Goal: Contribute content

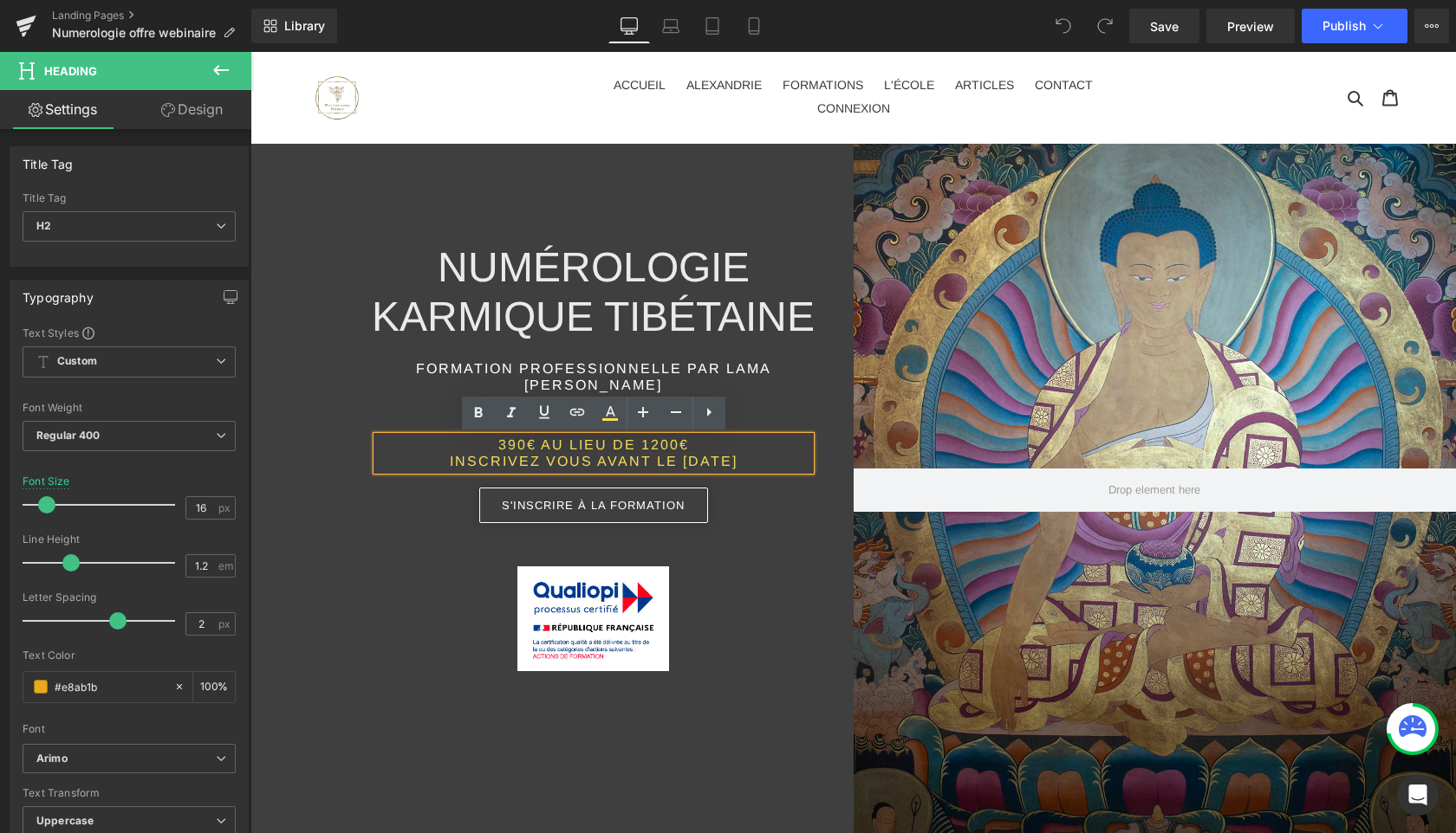
click at [694, 467] on span "INSCRIVEZ VOUS AVANT LE [DATE]" at bounding box center [593, 462] width 288 height 15
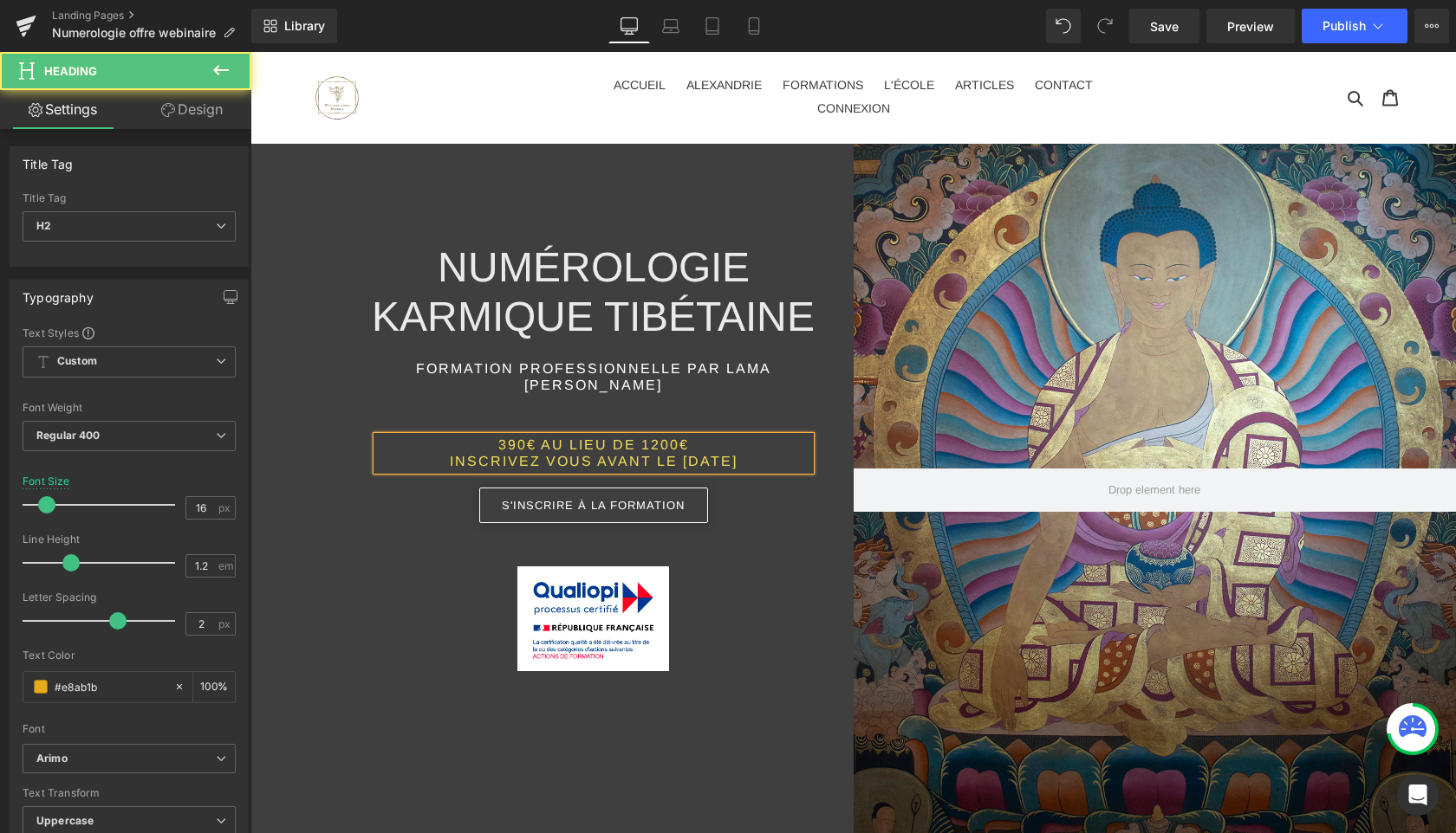
click at [756, 461] on h2 "INSCRIVEZ VOUS AVANT LE [DATE]" at bounding box center [593, 462] width 433 height 17
click at [471, 444] on h2 "390€ AU LIEU DE 1200€" at bounding box center [593, 445] width 433 height 17
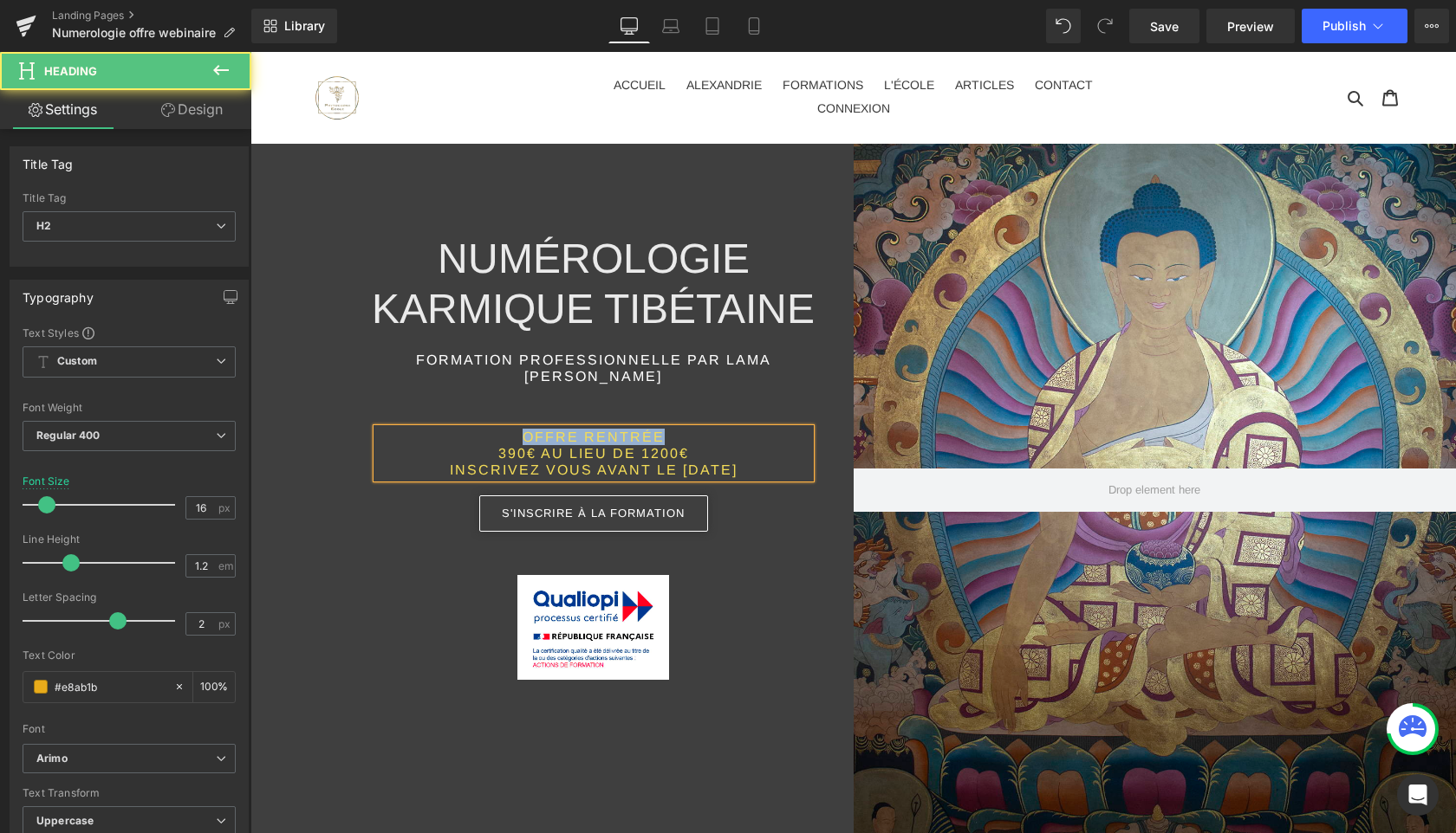
drag, startPoint x: 672, startPoint y: 431, endPoint x: 493, endPoint y: 430, distance: 179.0
click at [493, 430] on h2 "OFFRE RENTRÉE" at bounding box center [593, 437] width 433 height 17
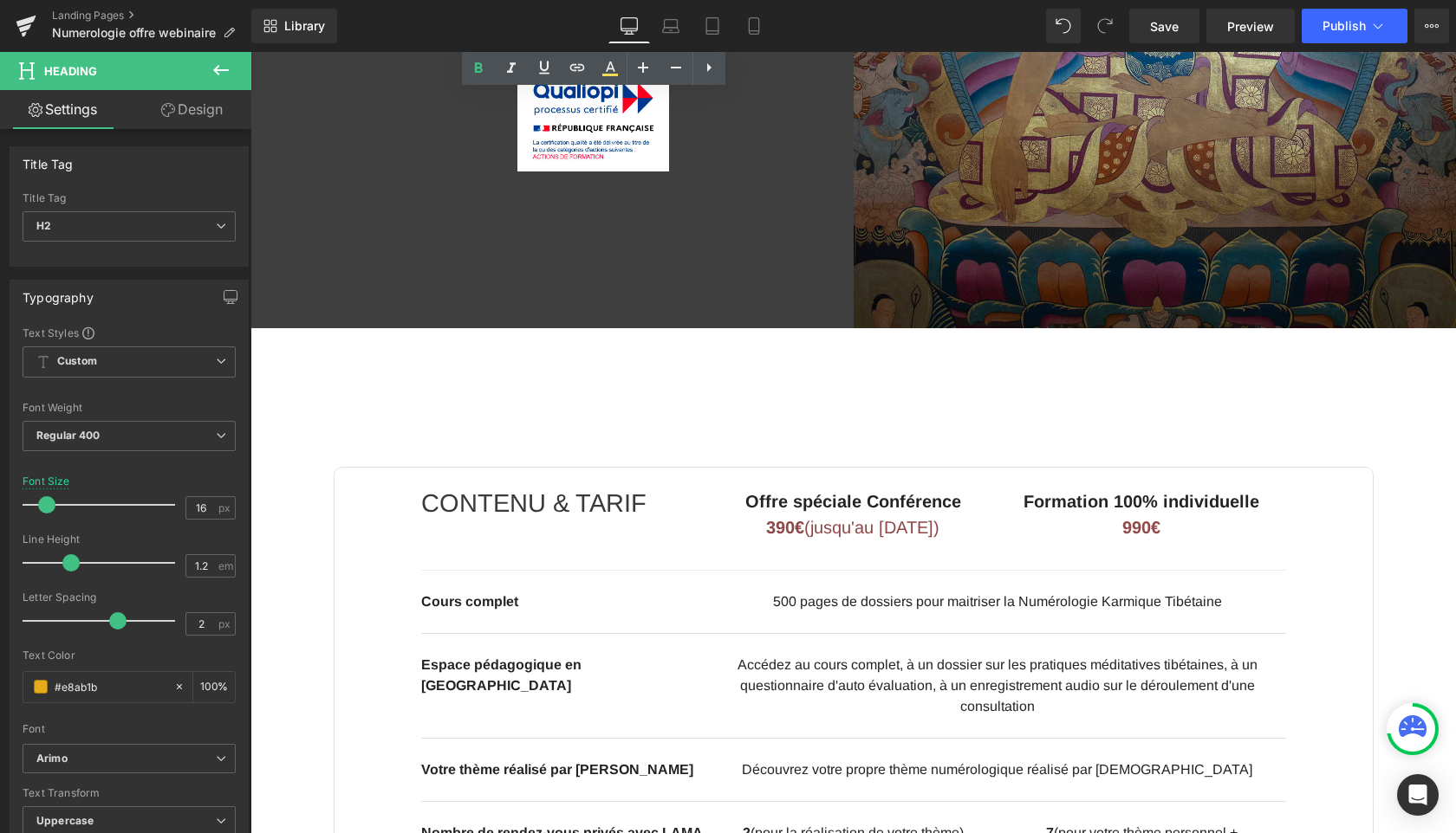
scroll to position [586, 0]
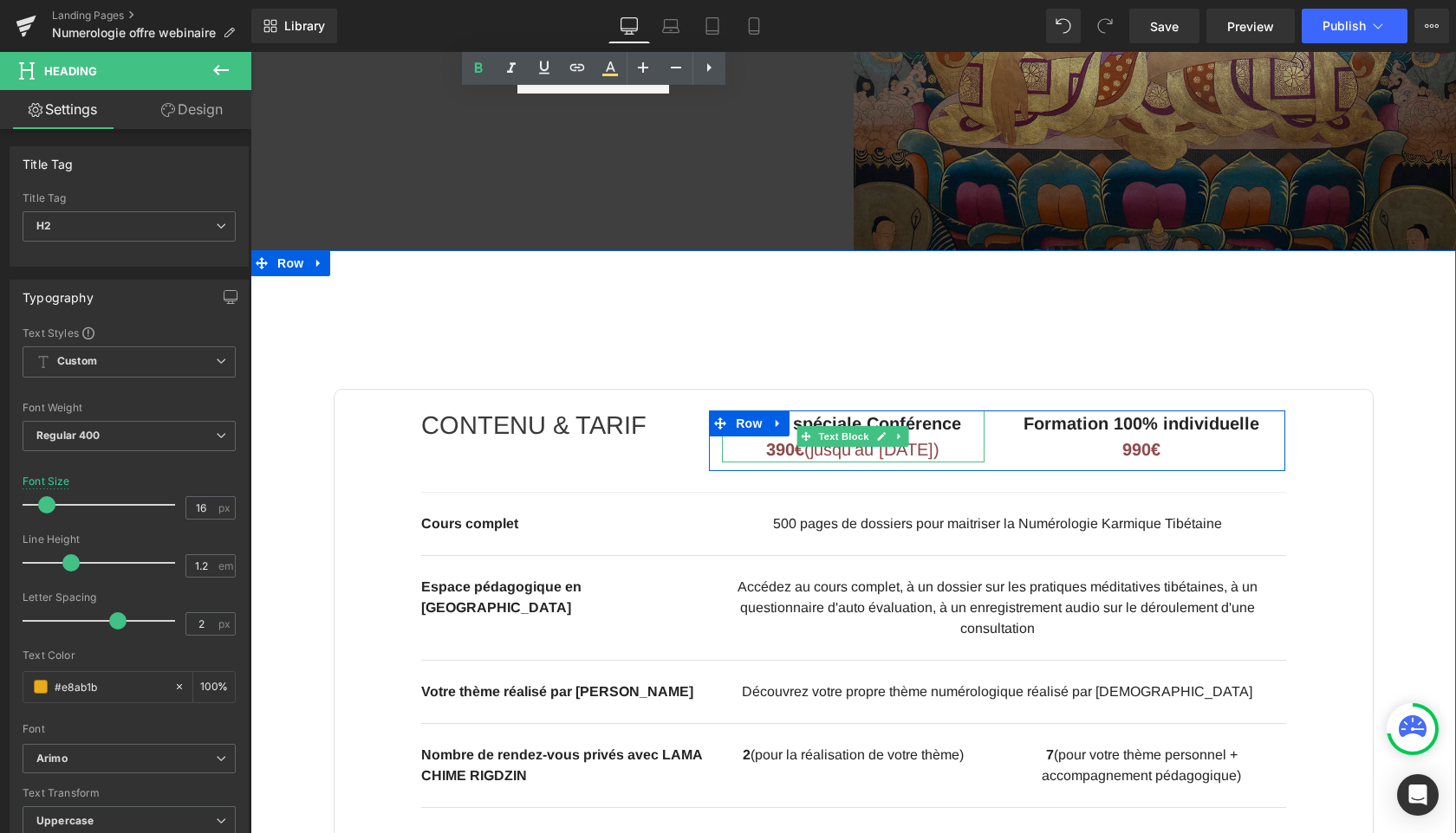
click at [908, 450] on span "(jusqu'au [DATE])" at bounding box center [871, 450] width 135 height 19
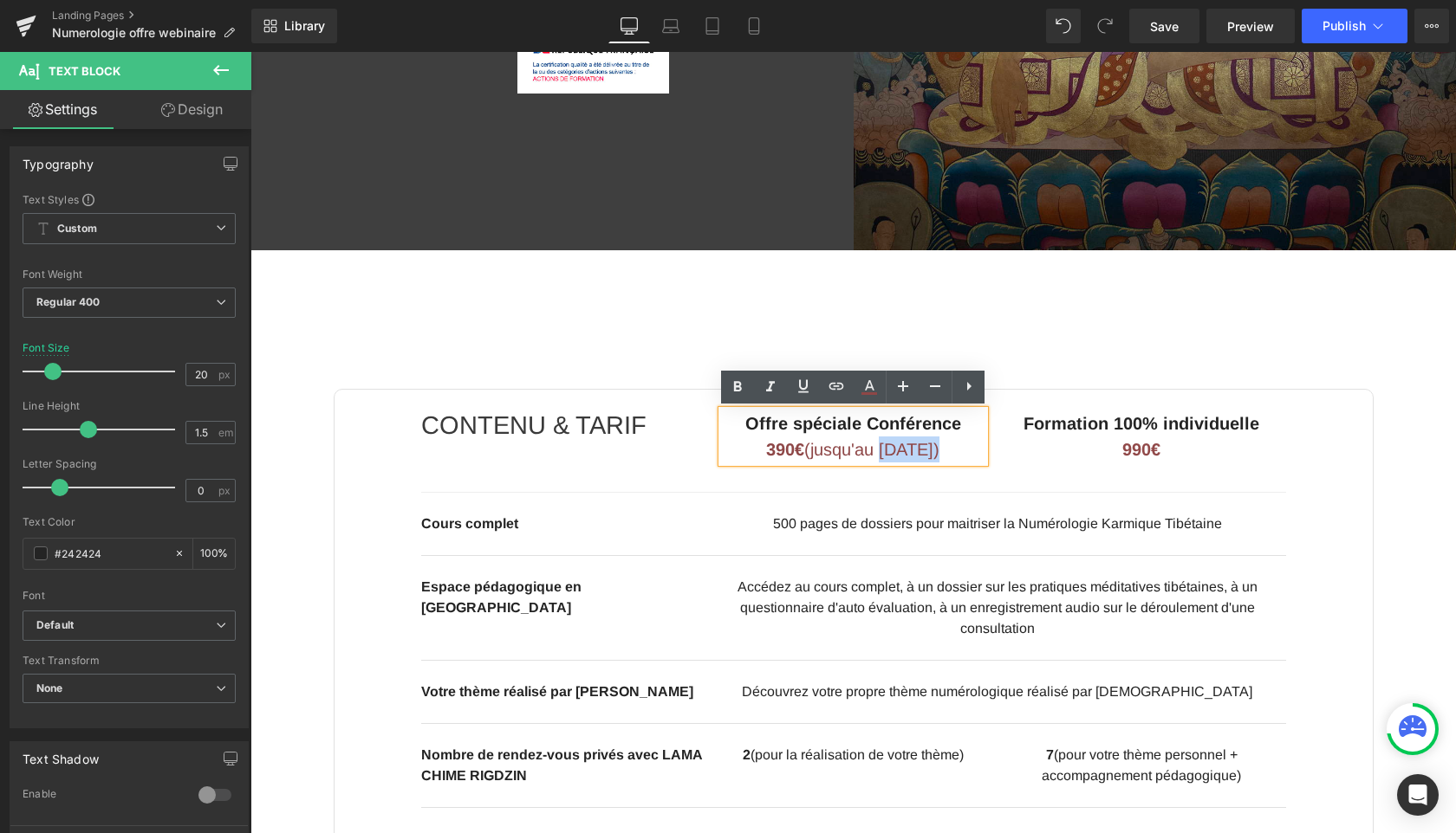
drag, startPoint x: 887, startPoint y: 450, endPoint x: 932, endPoint y: 455, distance: 45.3
click at [932, 455] on span "(jusqu'au [DATE])" at bounding box center [871, 450] width 135 height 19
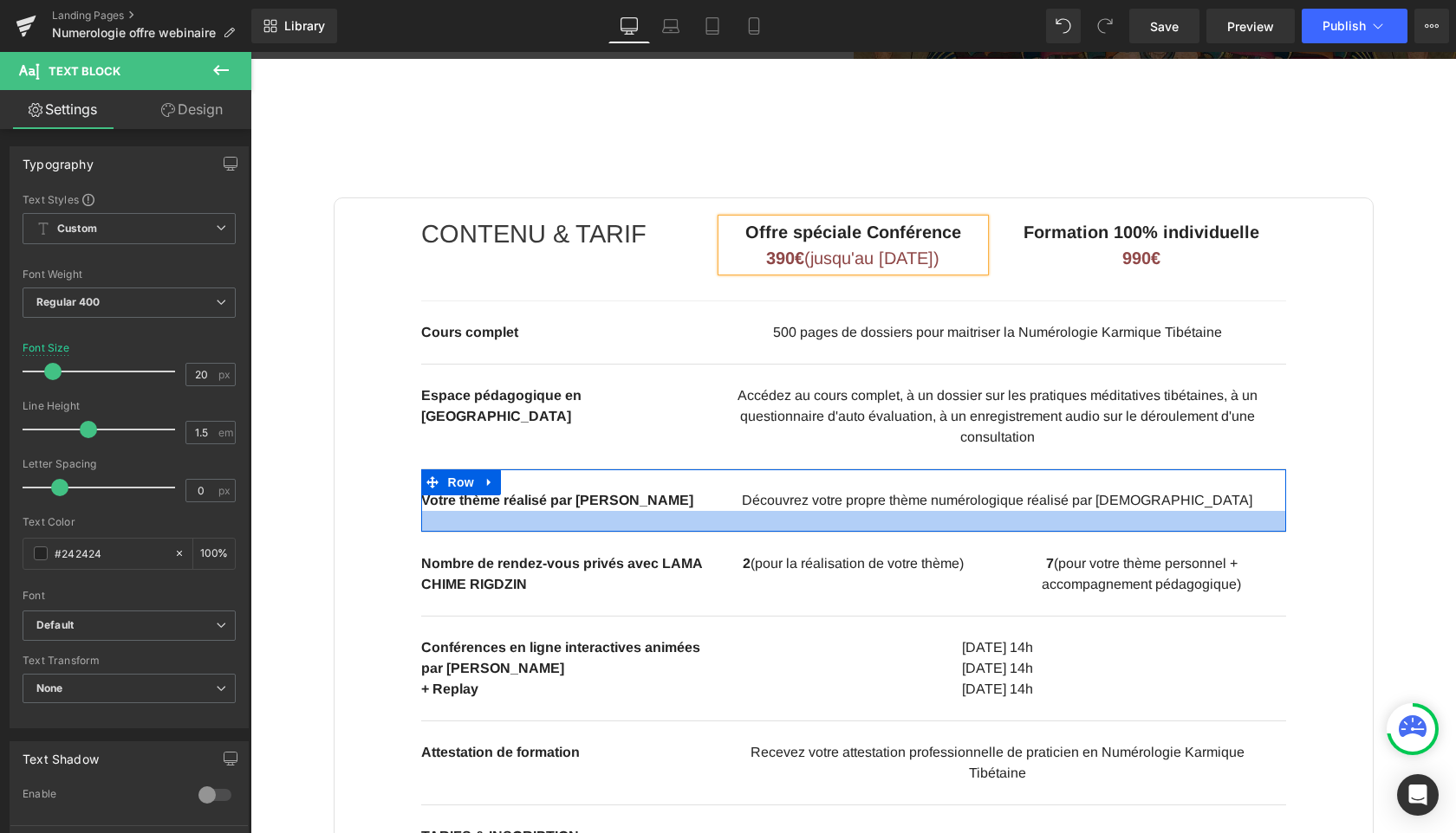
scroll to position [785, 0]
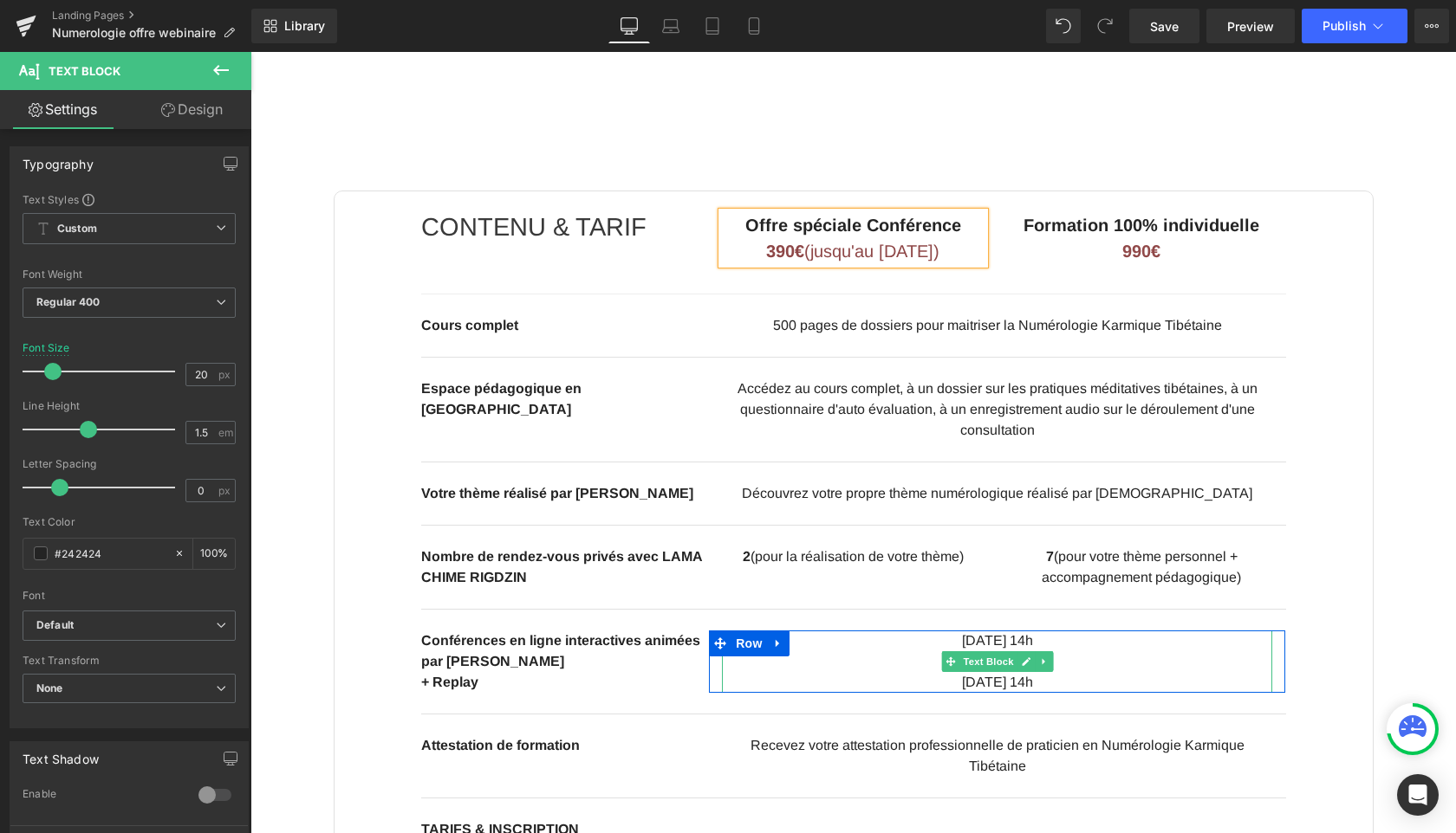
click at [1004, 652] on p "[DATE] 14h" at bounding box center [996, 641] width 550 height 20
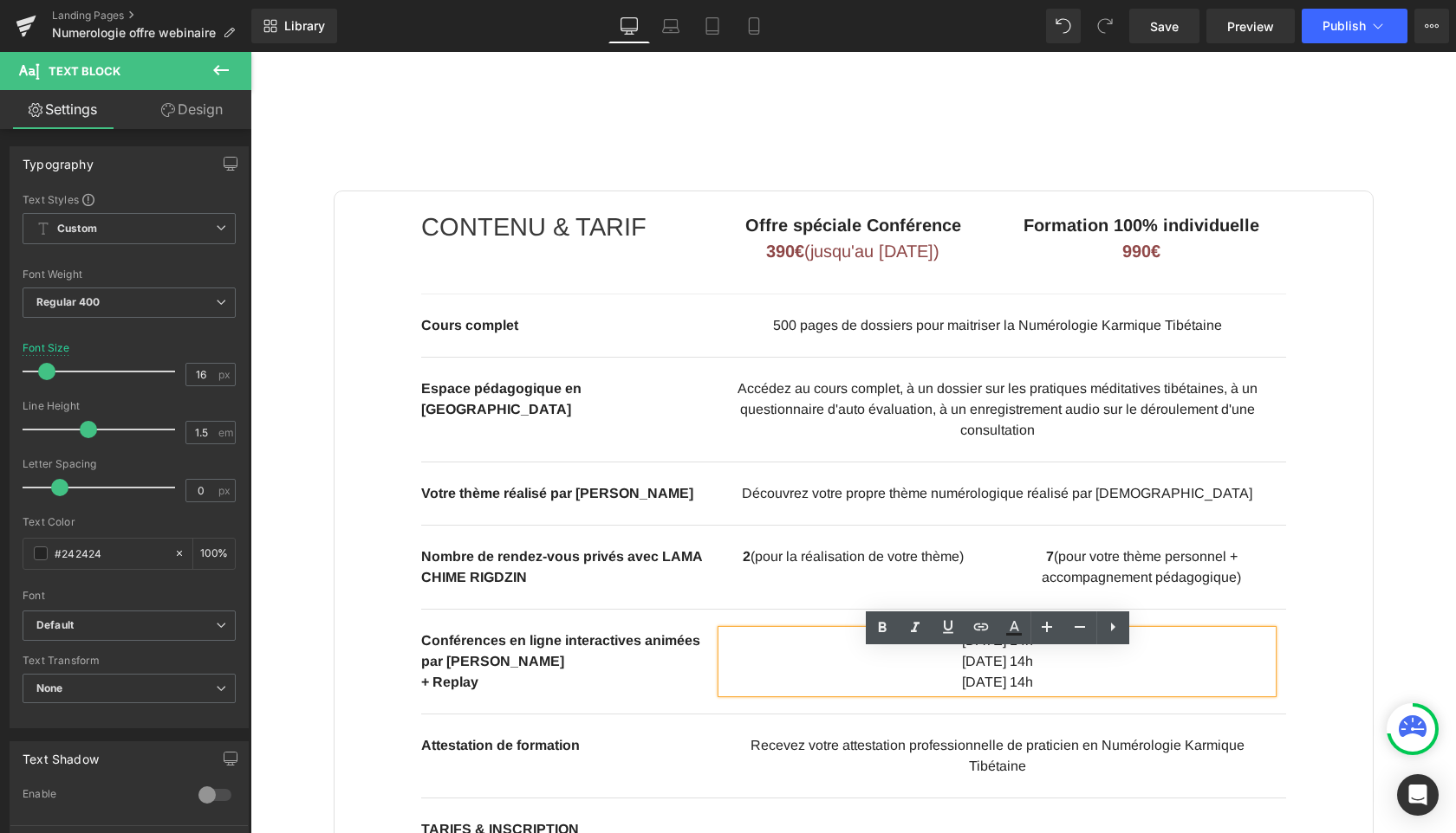
drag, startPoint x: 1029, startPoint y: 665, endPoint x: 990, endPoint y: 665, distance: 39.0
click at [990, 652] on p "[DATE] 14h" at bounding box center [996, 641] width 550 height 20
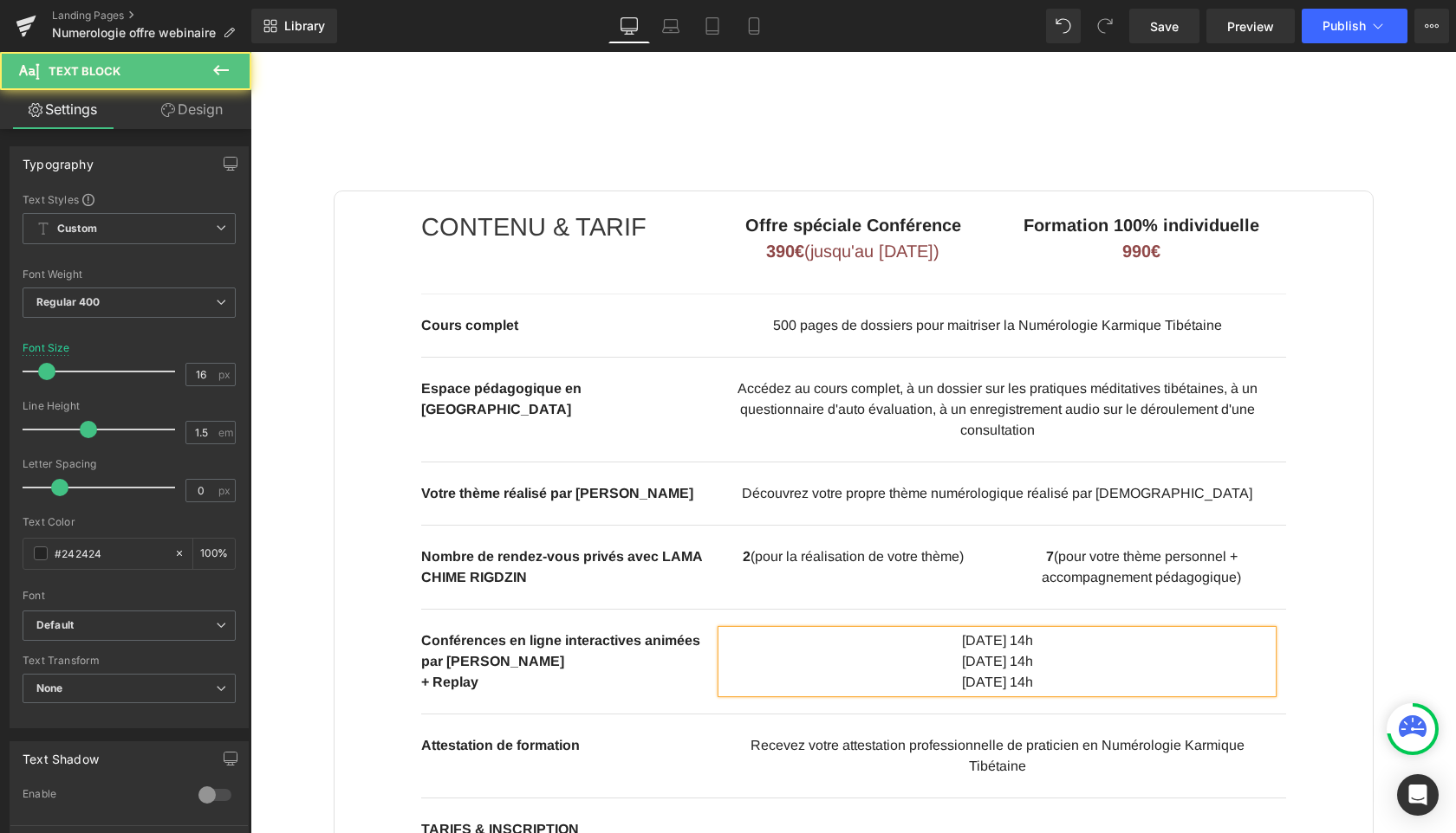
drag, startPoint x: 1031, startPoint y: 687, endPoint x: 989, endPoint y: 686, distance: 42.0
click at [989, 672] on p "[DATE] 14h" at bounding box center [996, 662] width 550 height 20
click at [992, 693] on p "[DATE] 14h" at bounding box center [996, 682] width 550 height 20
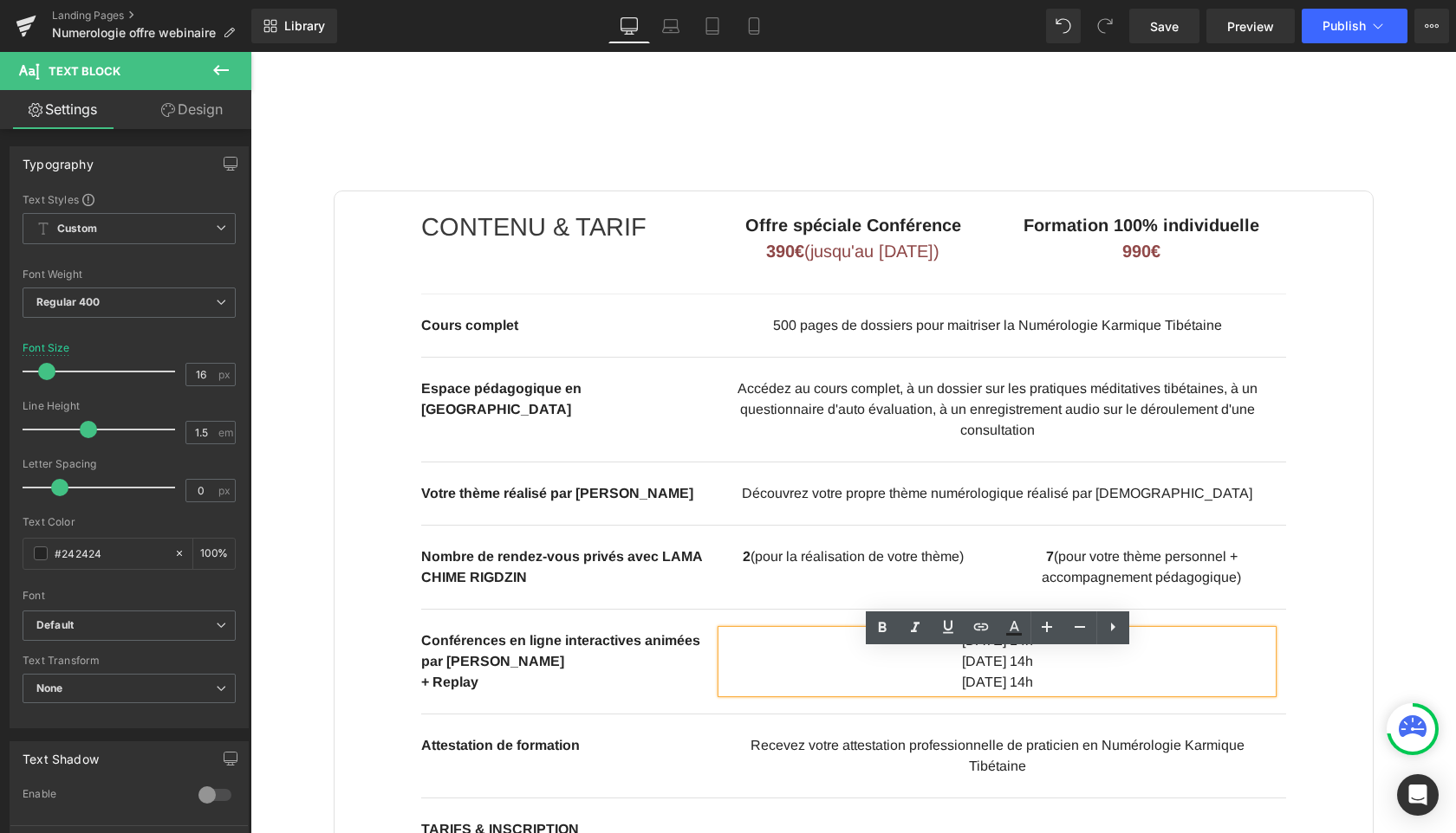
drag, startPoint x: 1035, startPoint y: 705, endPoint x: 984, endPoint y: 705, distance: 51.0
click at [984, 693] on p "[DATE] 14h" at bounding box center [996, 682] width 550 height 20
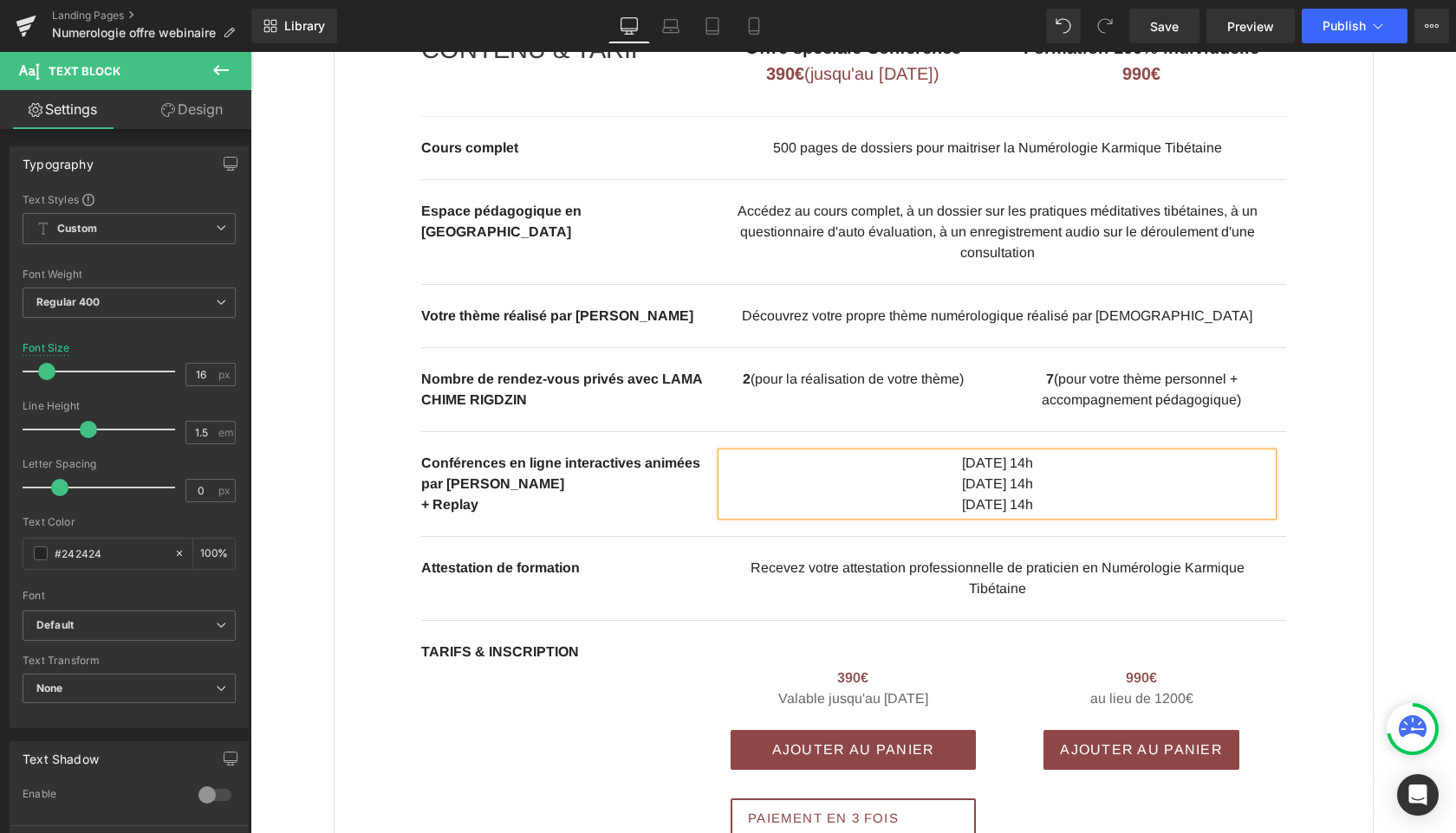
scroll to position [972, 0]
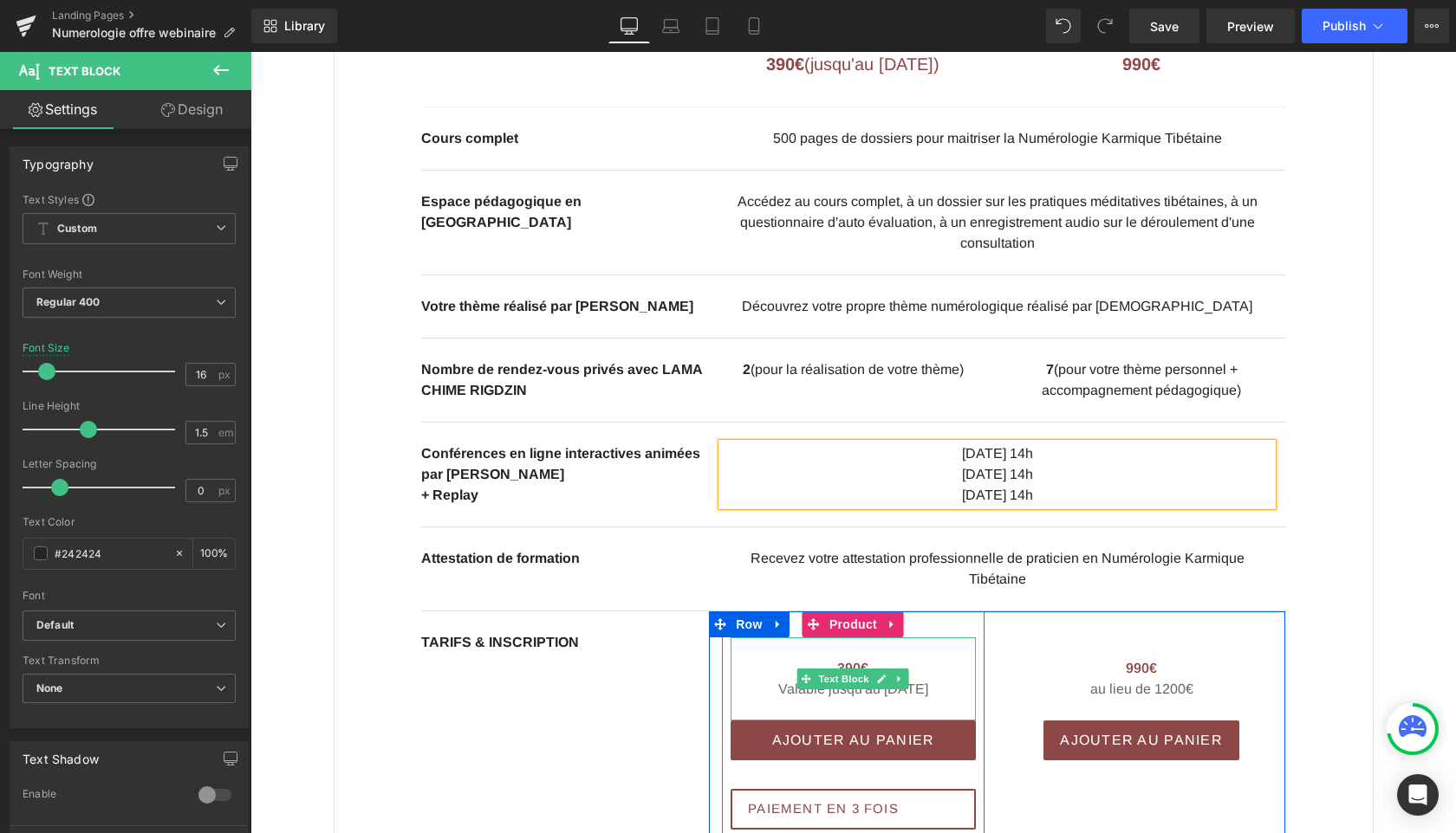
click at [925, 696] on span "Valable jusqu'au [DATE]" at bounding box center [853, 689] width 150 height 15
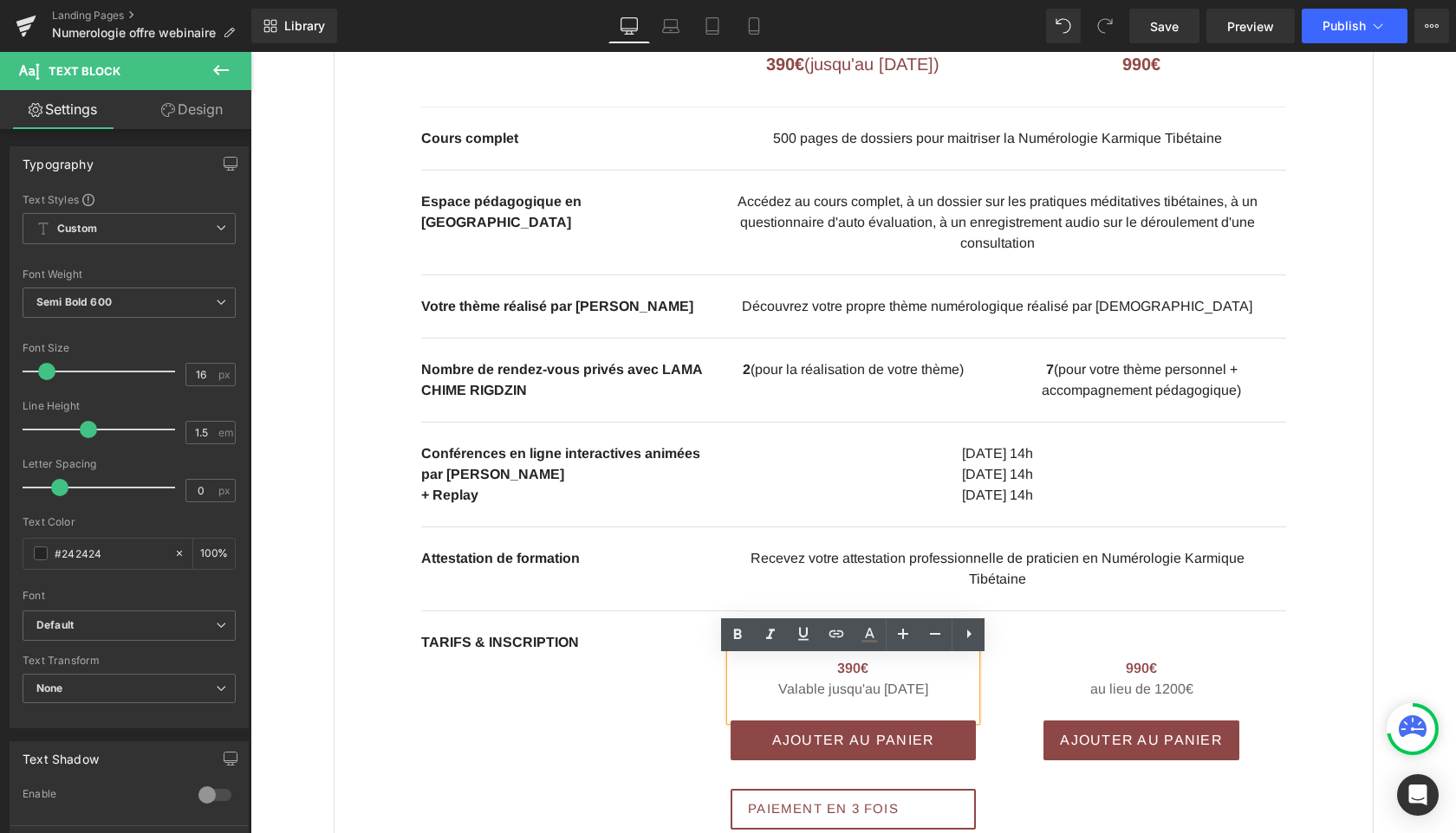
drag, startPoint x: 908, startPoint y: 712, endPoint x: 870, endPoint y: 713, distance: 38.0
click at [870, 696] on span "Valable jusqu'au [DATE]" at bounding box center [853, 689] width 150 height 15
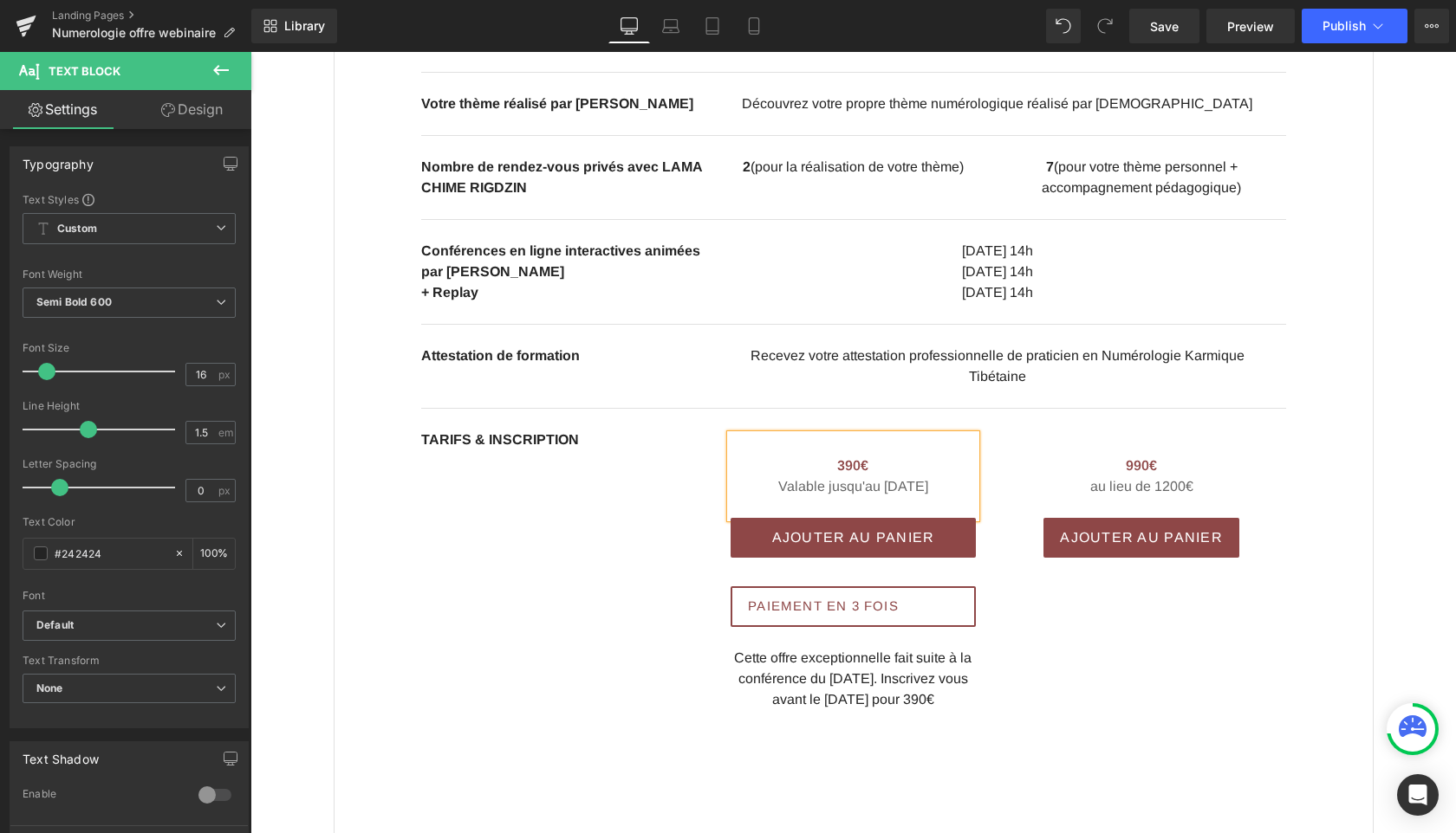
scroll to position [1176, 0]
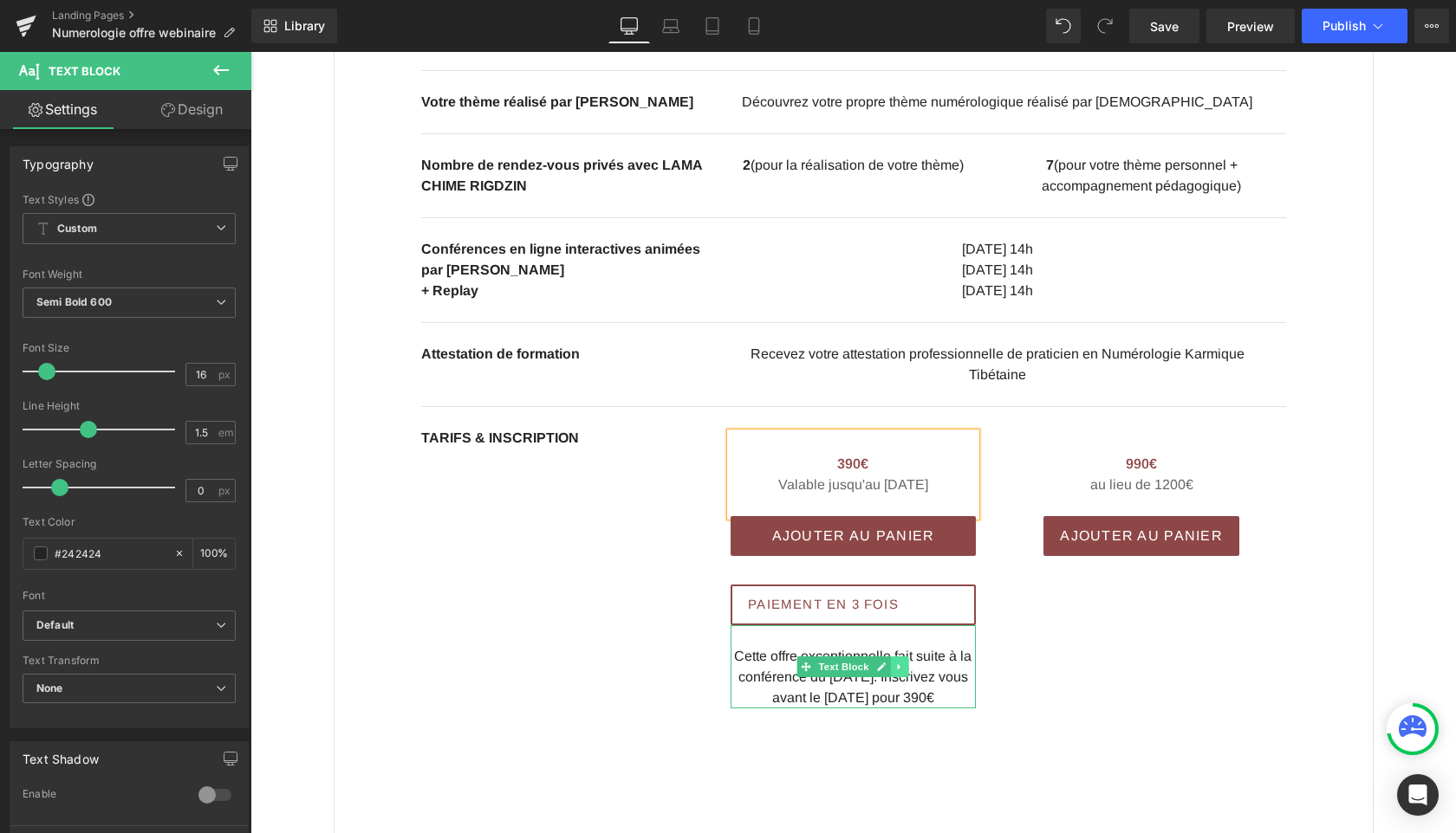
click at [902, 672] on icon at bounding box center [899, 666] width 9 height 10
click at [907, 671] on icon at bounding box center [909, 666] width 9 height 9
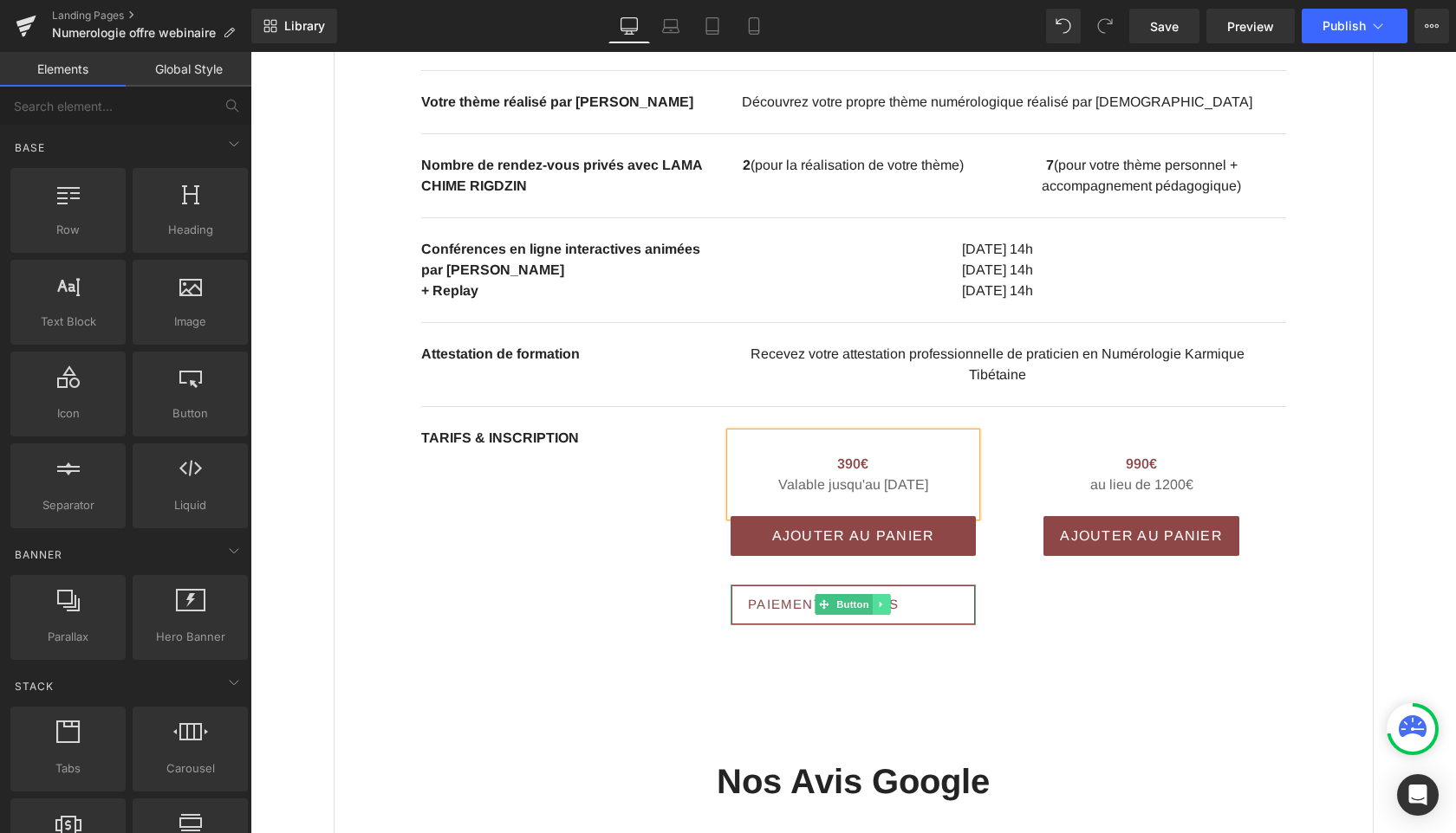
click at [886, 610] on icon at bounding box center [882, 604] width 9 height 10
click at [891, 610] on icon at bounding box center [890, 605] width 9 height 9
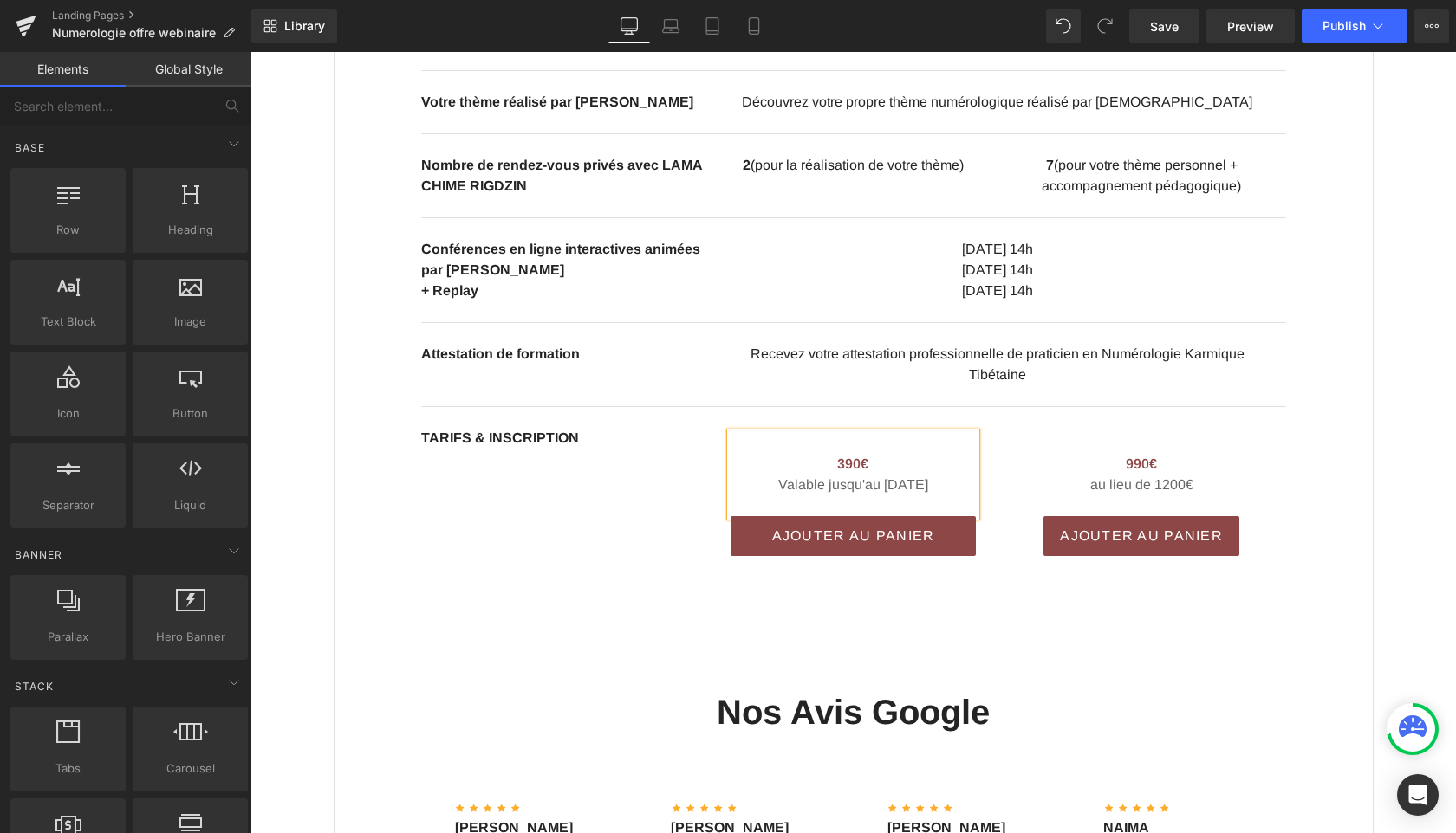
click at [1321, 578] on div "CONTENU & TARIF Heading Offre spéciale Conférence 390€ (jusqu'au [DATE]) Text B…" at bounding box center [853, 669] width 1040 height 1741
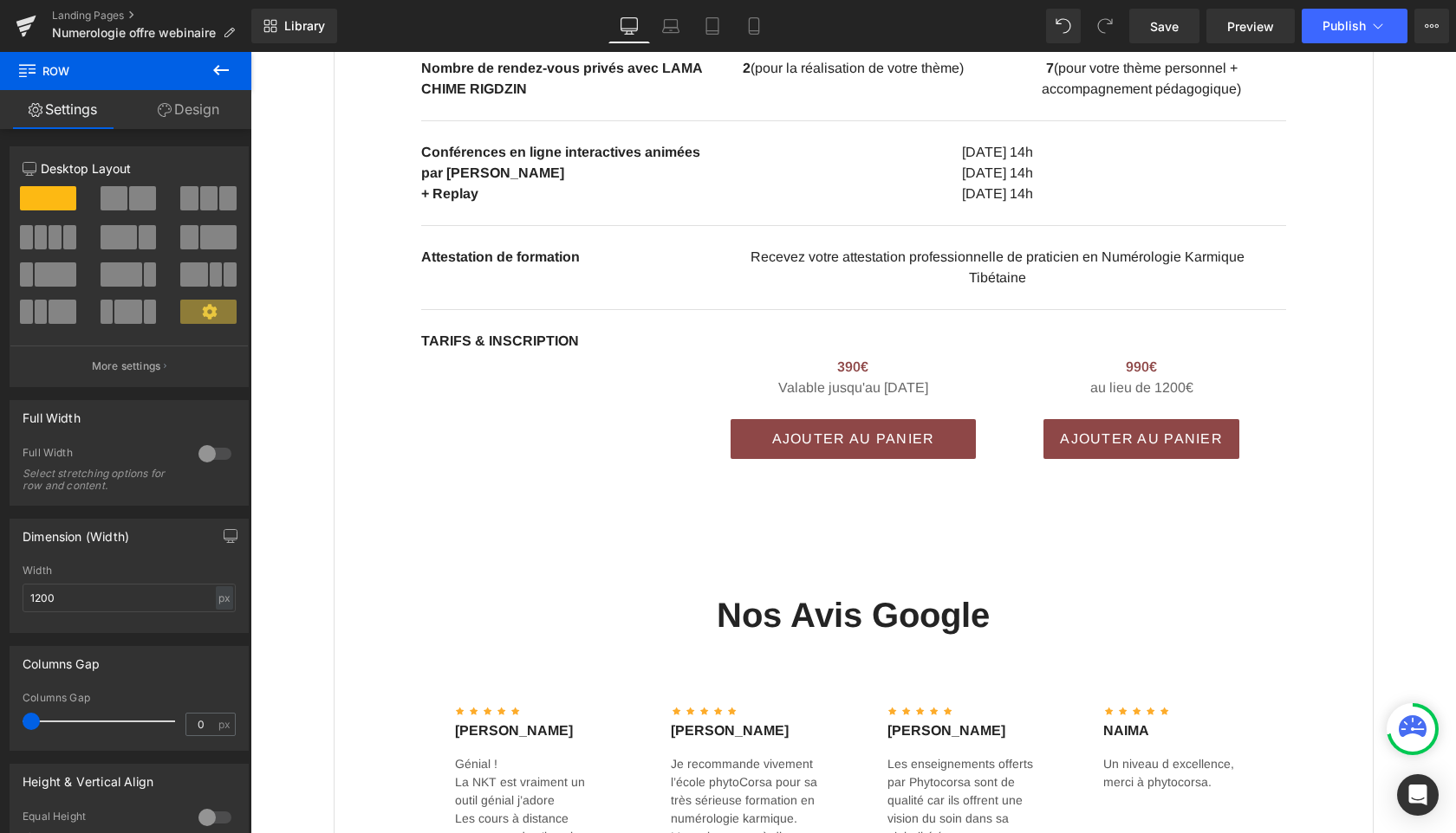
scroll to position [1267, 0]
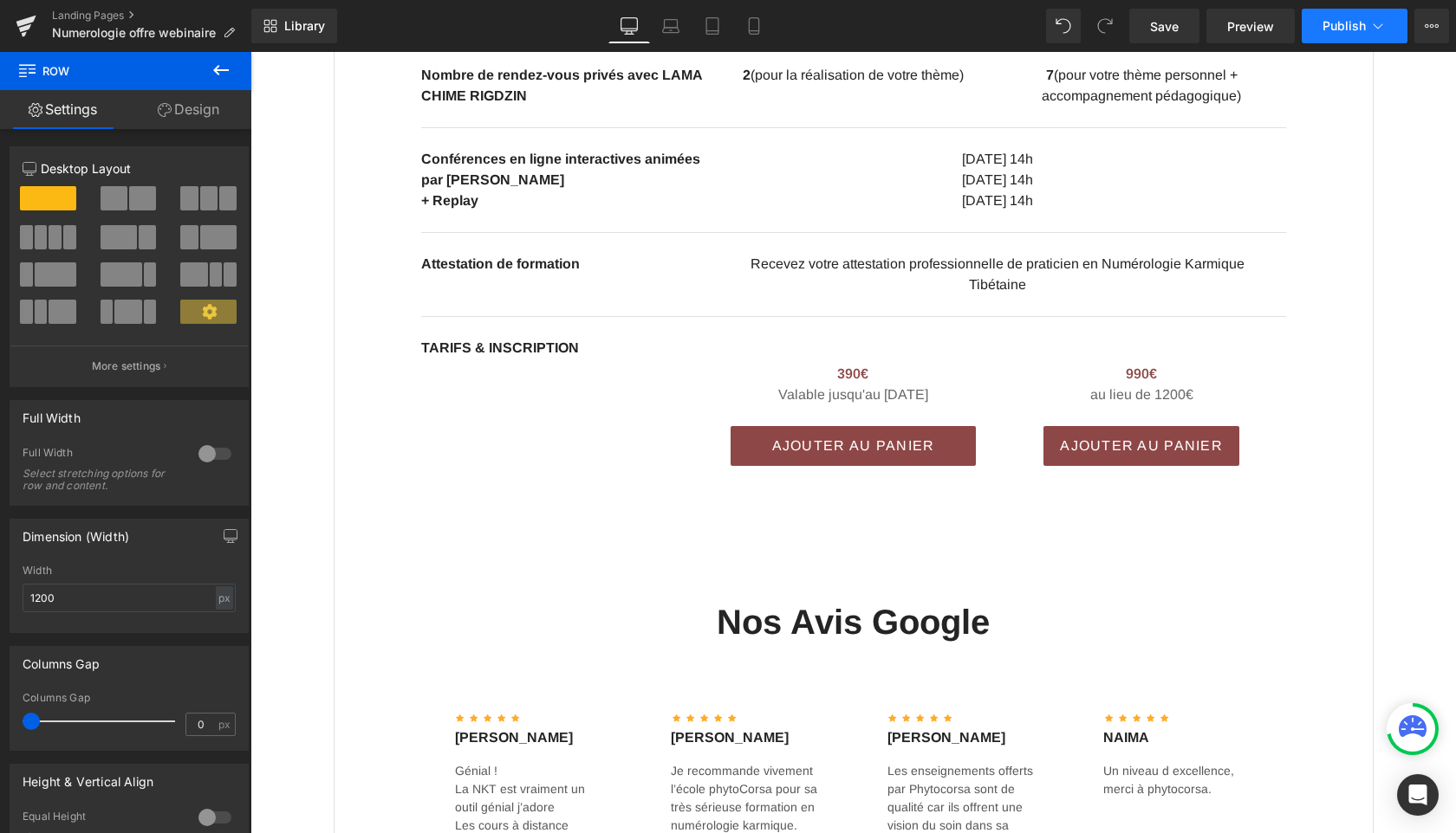
click at [1337, 33] on button "Publish" at bounding box center [1355, 25] width 106 height 34
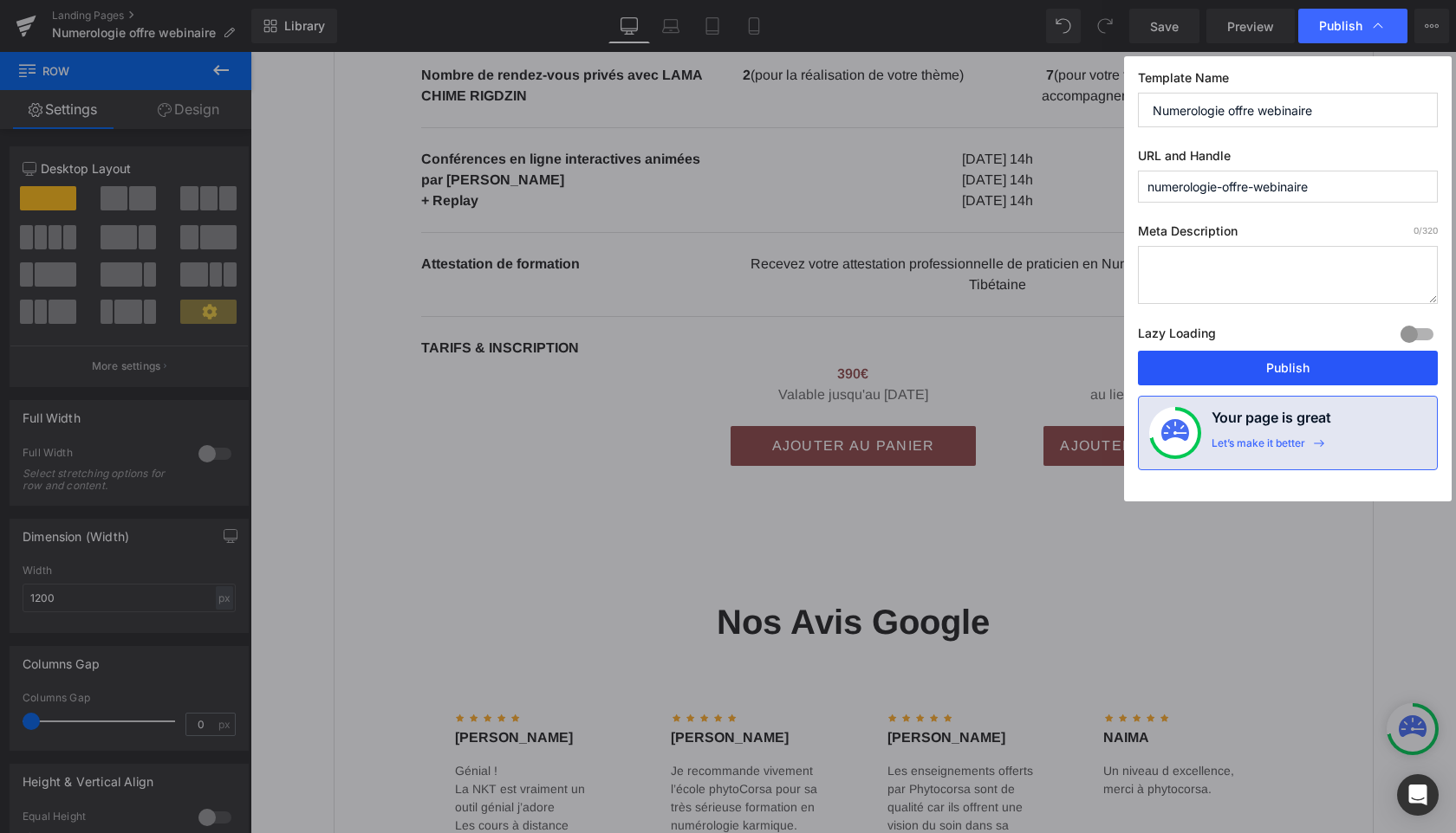
click at [0, 0] on button "Publish" at bounding box center [0, 0] width 0 height 0
